Goal: Task Accomplishment & Management: Use online tool/utility

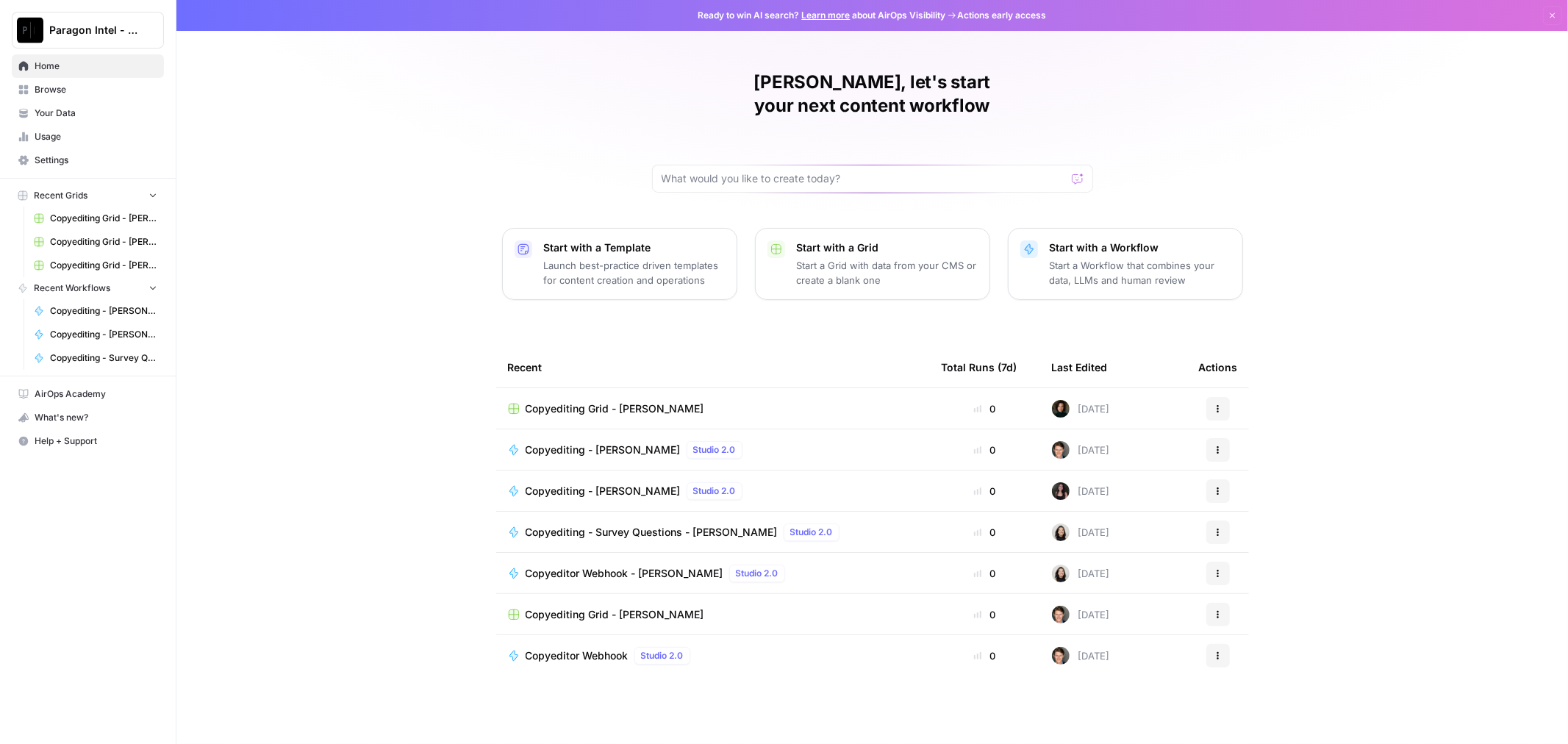
drag, startPoint x: 1993, startPoint y: 1, endPoint x: 618, endPoint y: 382, distance: 1426.8
click at [618, 402] on span "Copyediting Grid - [PERSON_NAME]" at bounding box center [614, 408] width 178 height 15
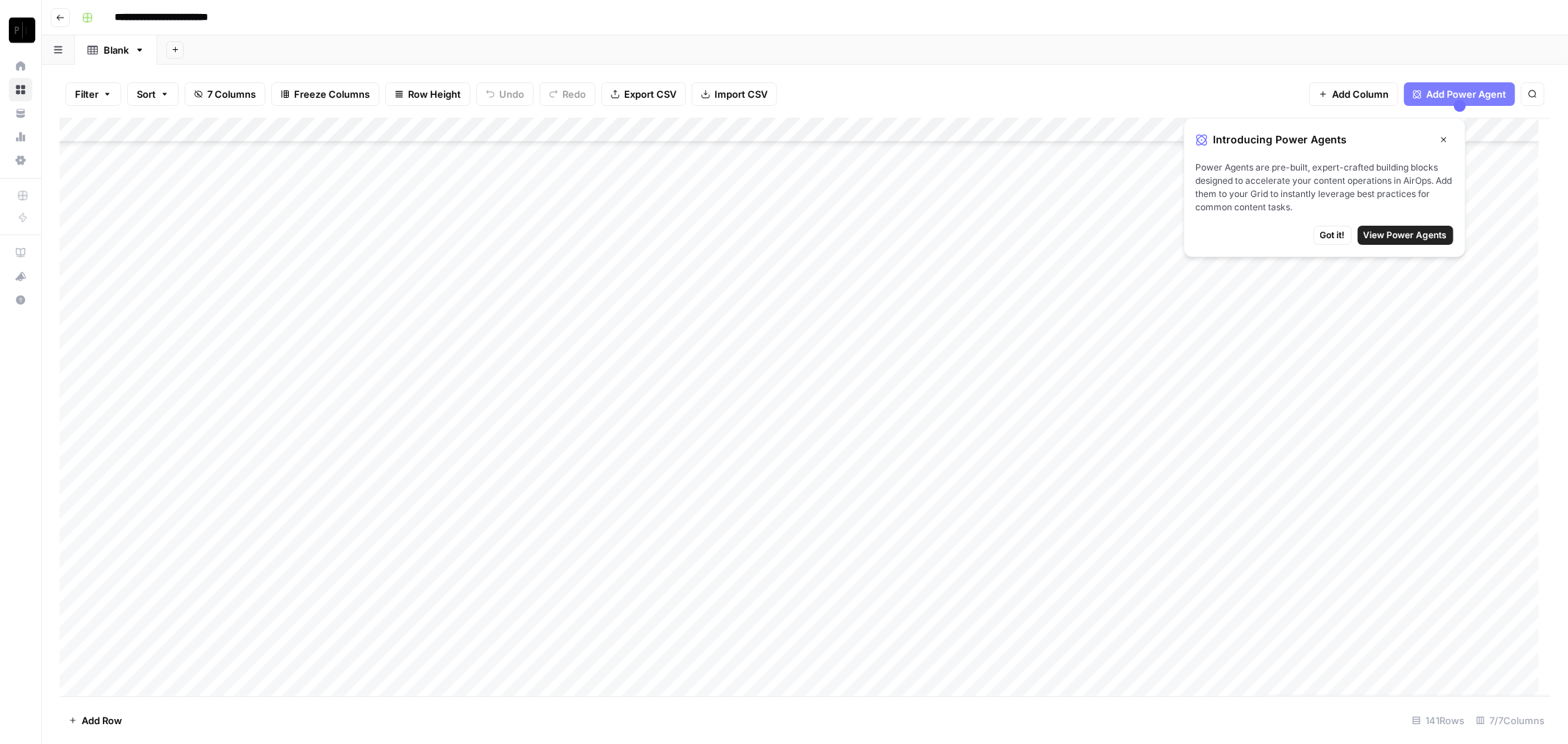
scroll to position [2994, 0]
click at [919, 634] on div "Add Column" at bounding box center [804, 406] width 1491 height 579
click at [916, 634] on div "Add Column" at bounding box center [804, 406] width 1491 height 579
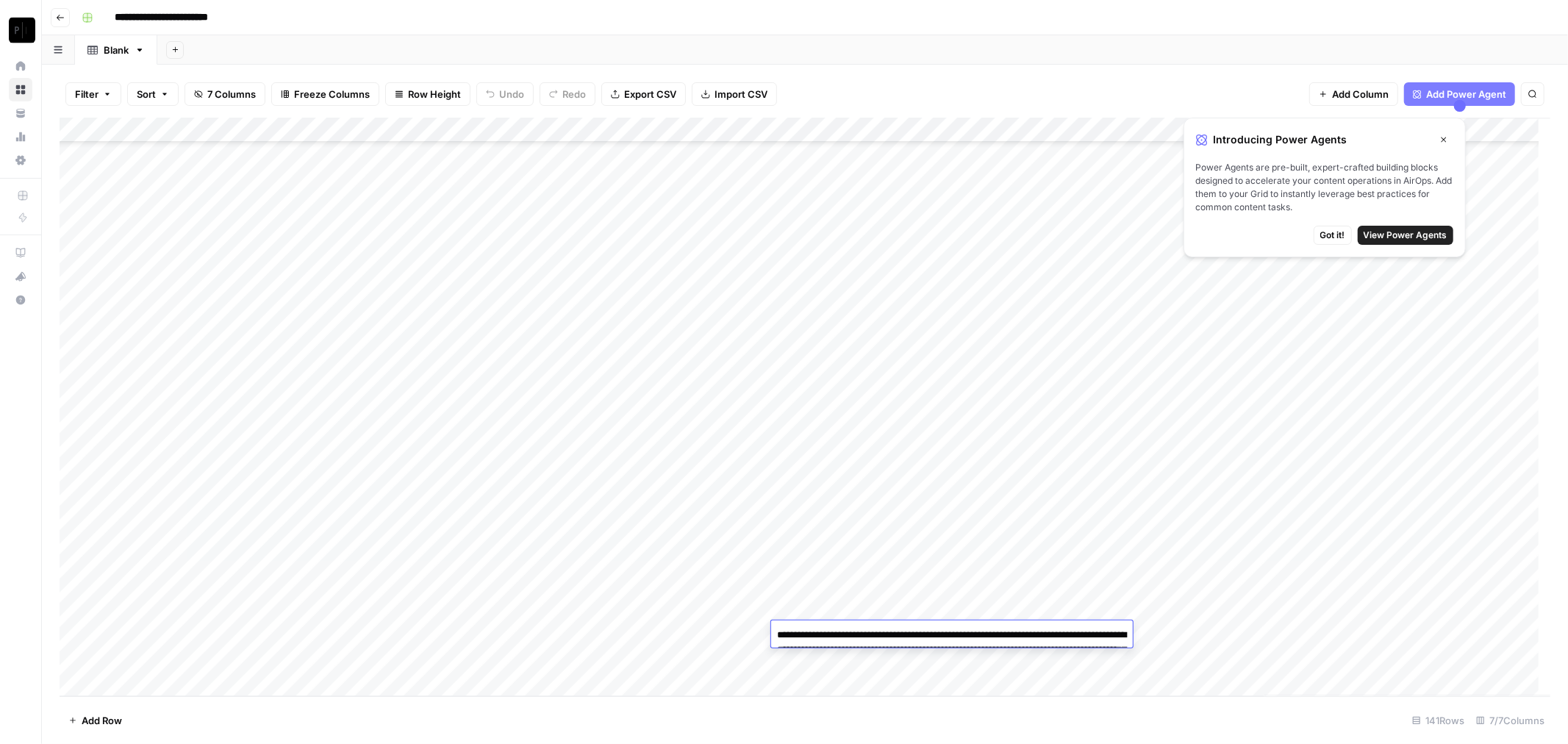
click at [916, 635] on textarea "**********" at bounding box center [951, 657] width 361 height 65
